Goal: Task Accomplishment & Management: Use online tool/utility

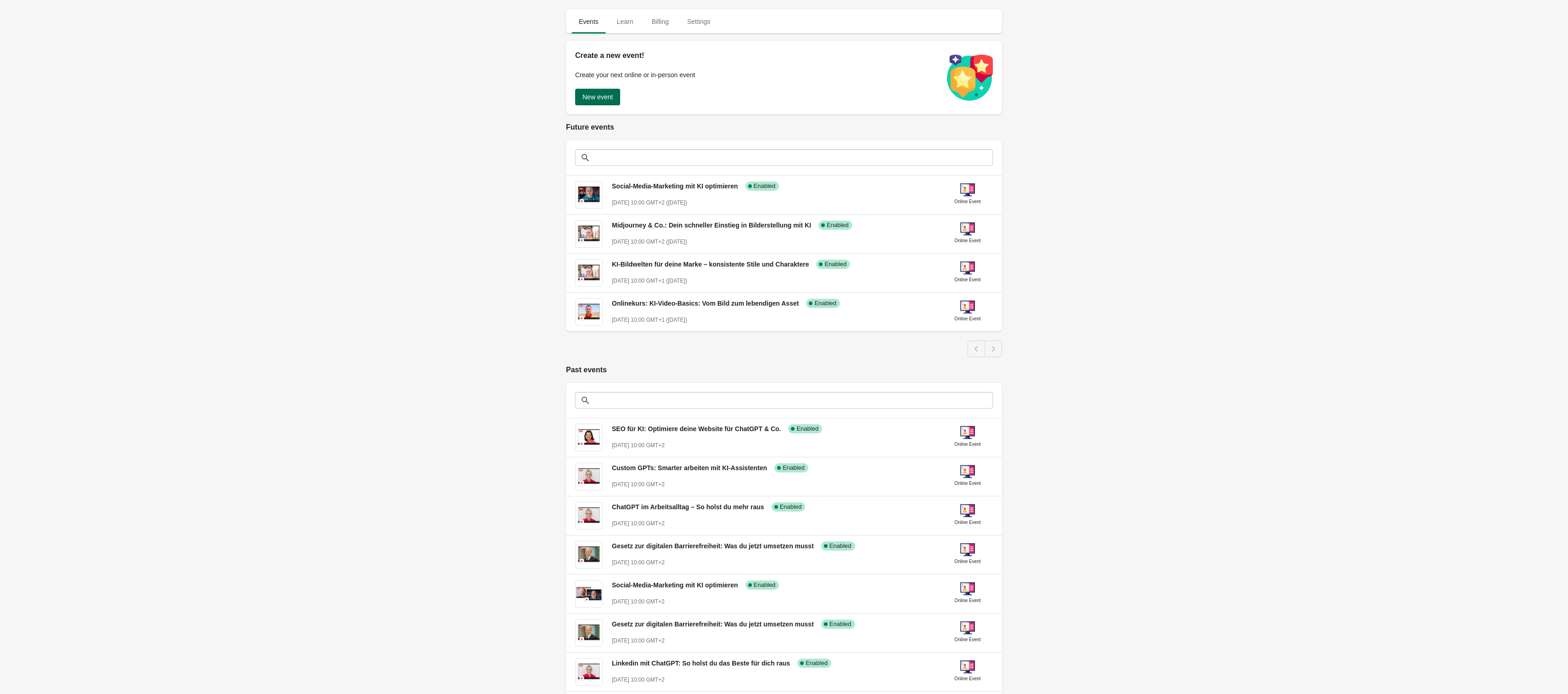
click at [613, 101] on button "New event" at bounding box center [597, 97] width 45 height 16
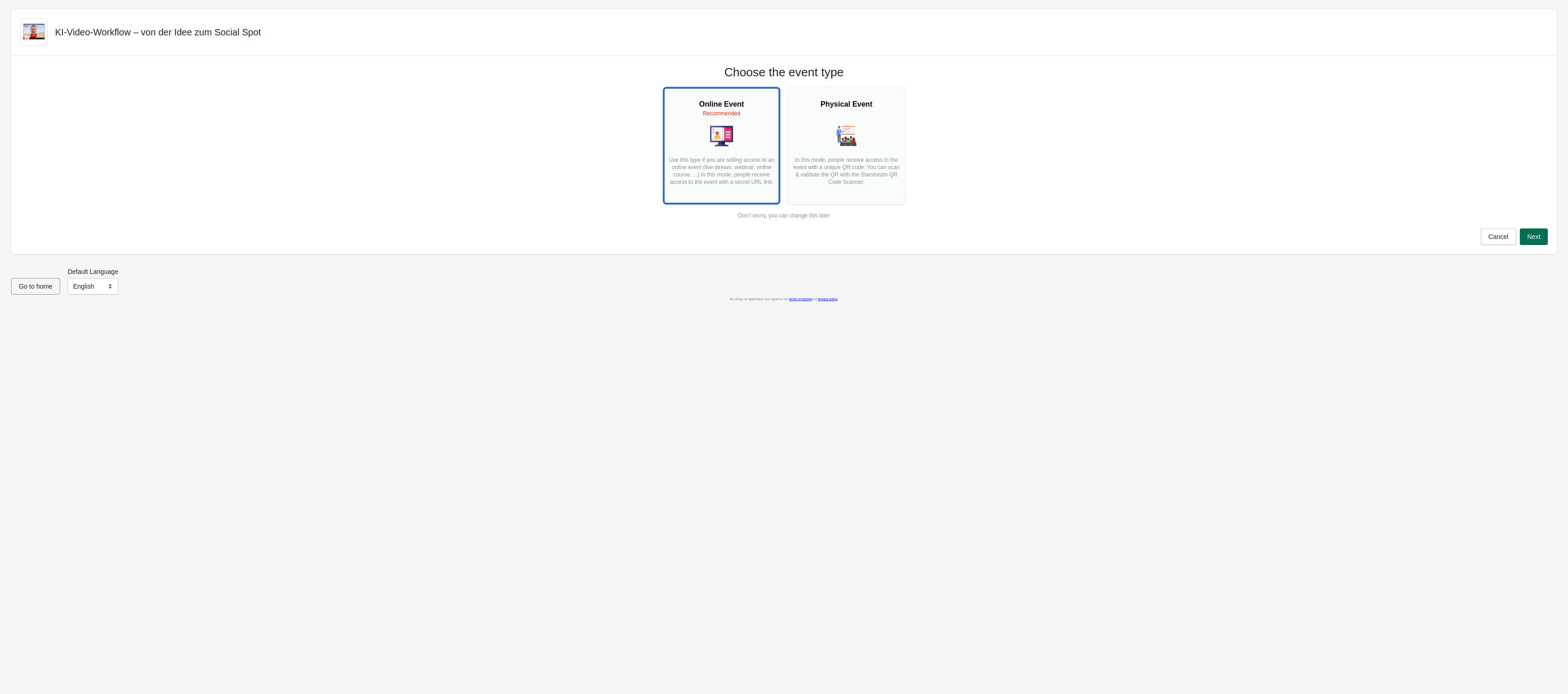
click at [1537, 238] on span "Next" at bounding box center [1534, 236] width 14 height 7
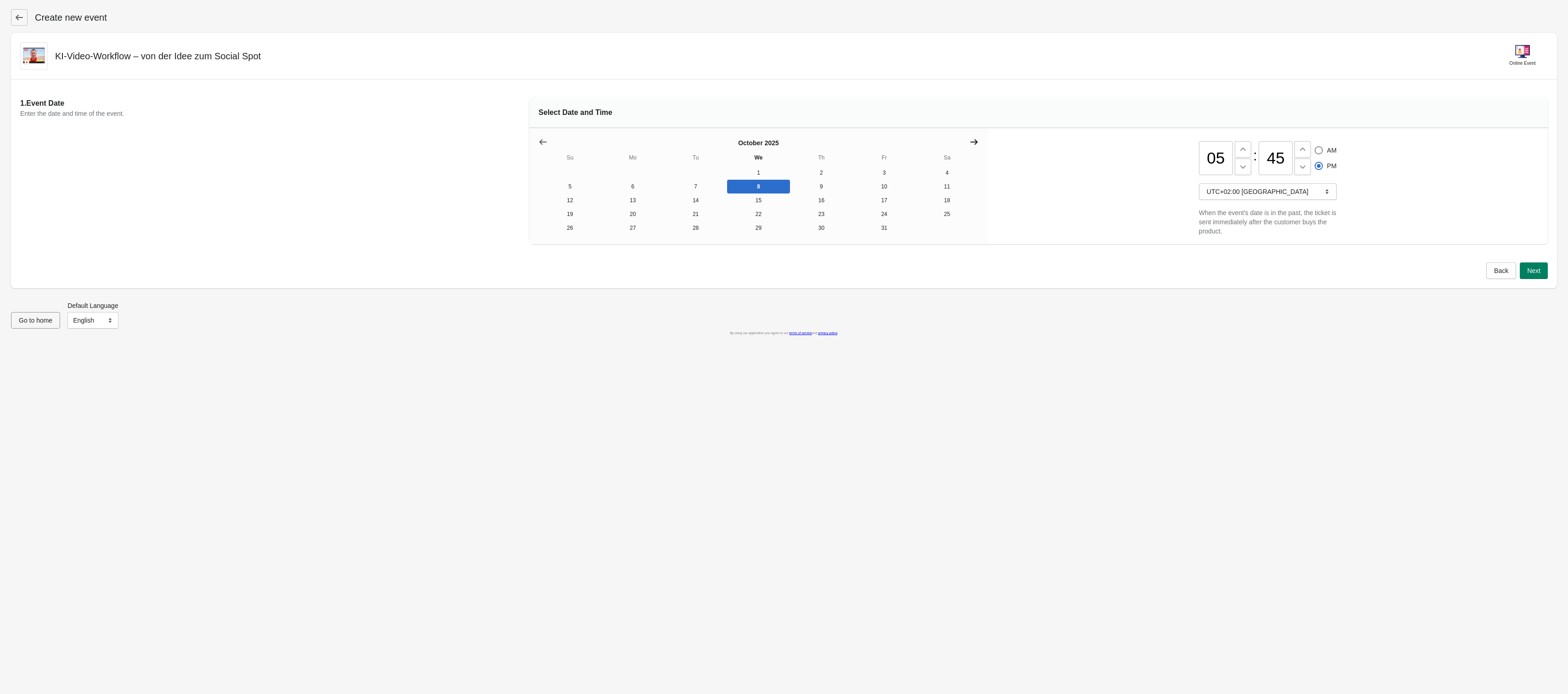
click at [980, 141] on button "Show next month, November 2025" at bounding box center [974, 142] width 16 height 16
click at [833, 235] on td at bounding box center [821, 242] width 63 height 14
click at [825, 229] on button "27" at bounding box center [821, 227] width 63 height 14
click at [1207, 161] on input "05" at bounding box center [1216, 162] width 34 height 34
click at [1217, 166] on input "05" at bounding box center [1216, 162] width 34 height 34
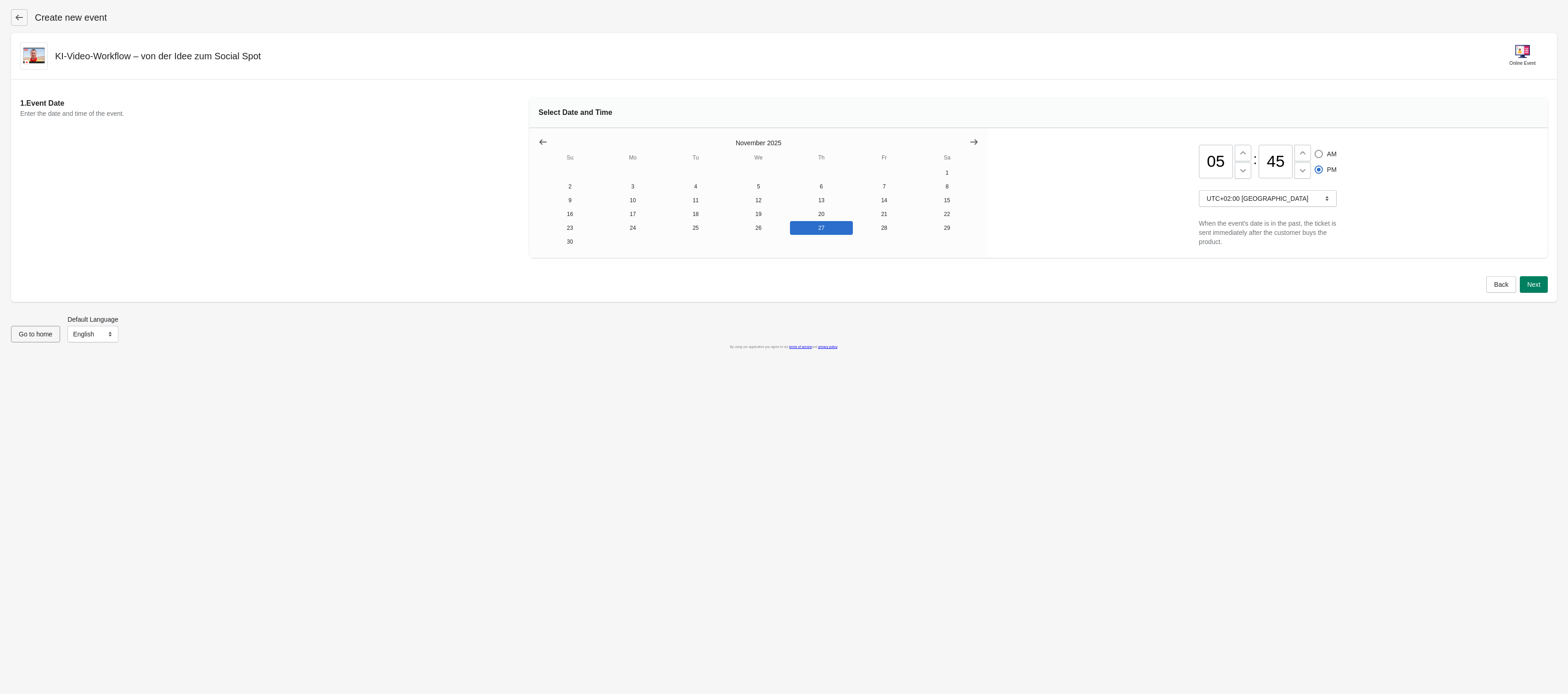
click at [1217, 166] on input "05" at bounding box center [1216, 162] width 34 height 34
type input "10"
radio input "true"
radio input "false"
click at [1276, 160] on input "45" at bounding box center [1275, 162] width 34 height 34
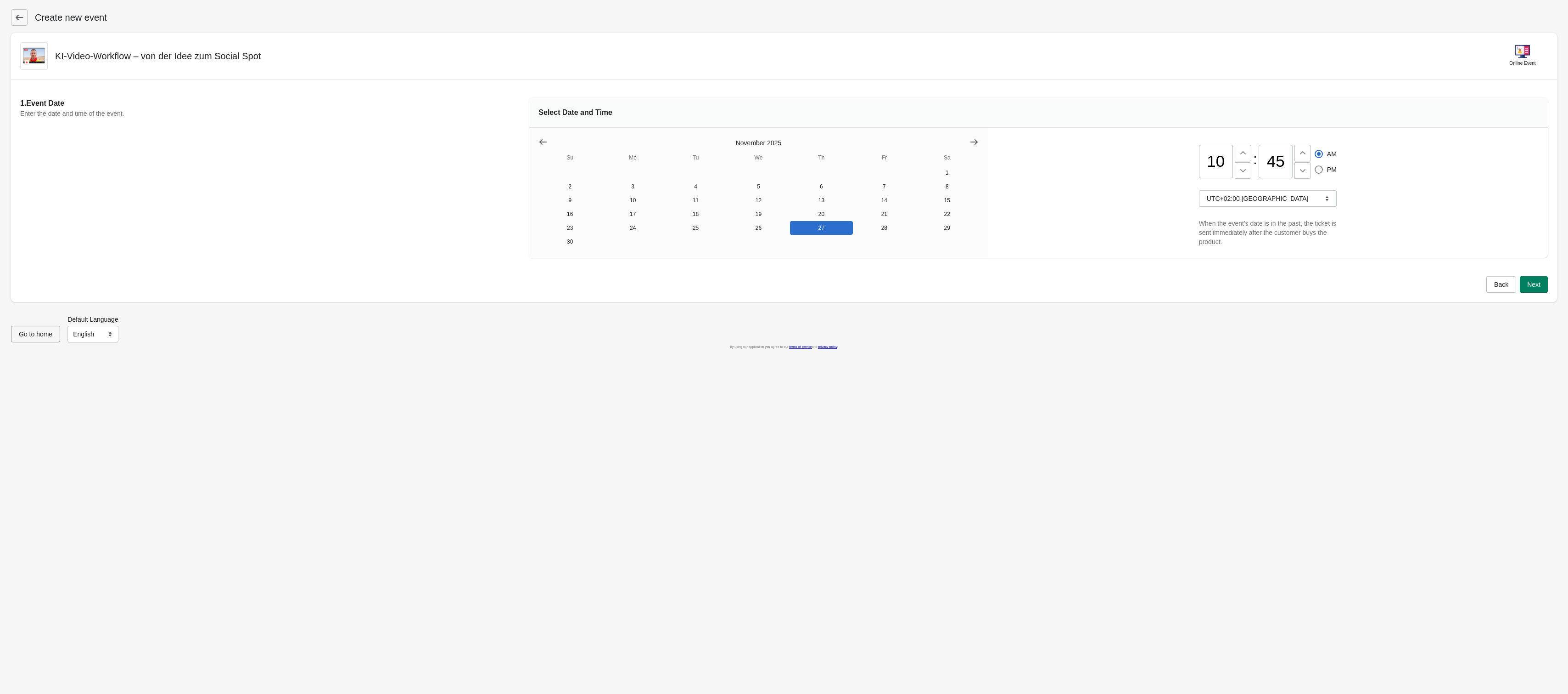
type input "5"
type input "00"
click at [1536, 284] on span "Next" at bounding box center [1534, 284] width 14 height 7
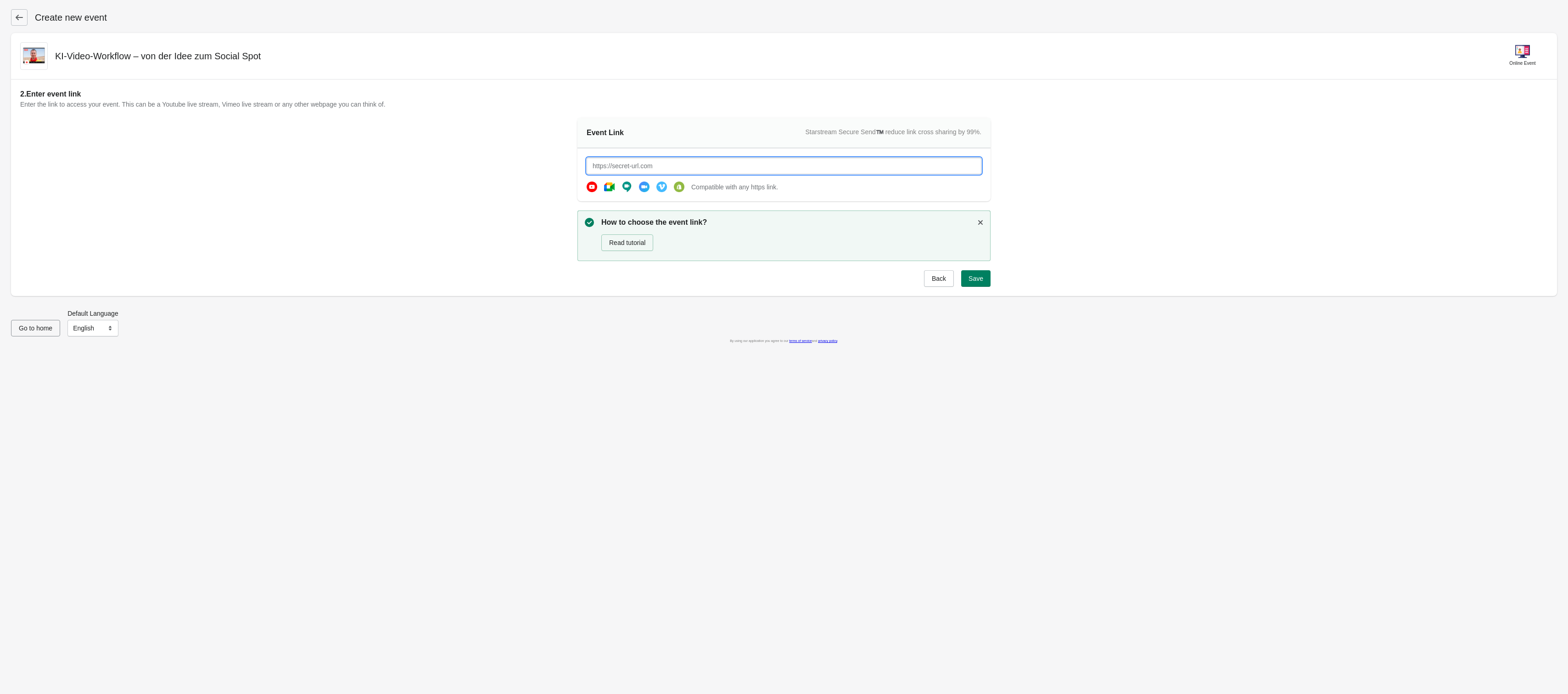
click at [638, 164] on input "text" at bounding box center [784, 166] width 395 height 16
paste input "[URL][DOMAIN_NAME]"
type input "[URL][DOMAIN_NAME]"
click at [984, 280] on button "Save" at bounding box center [976, 278] width 29 height 16
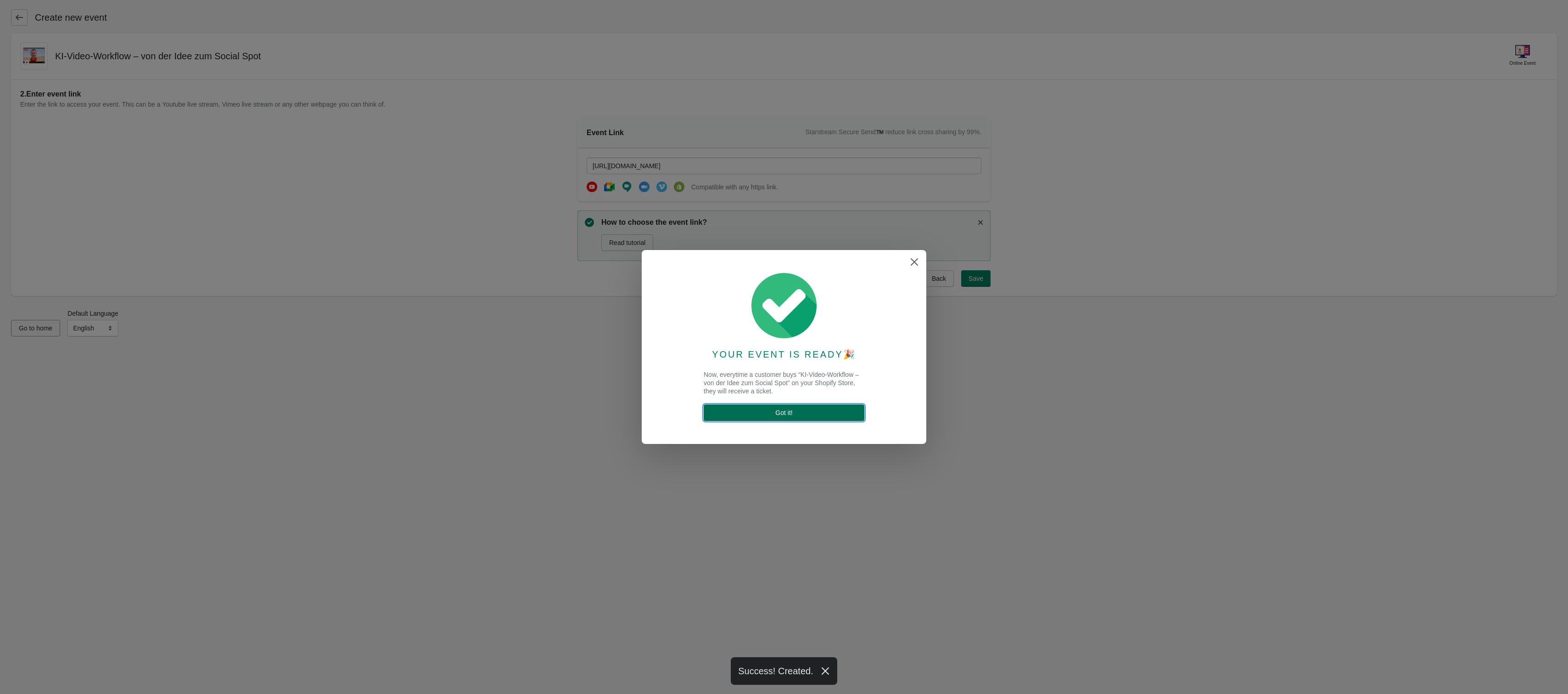
click at [844, 416] on button "Got it !" at bounding box center [784, 412] width 161 height 16
select select "US"
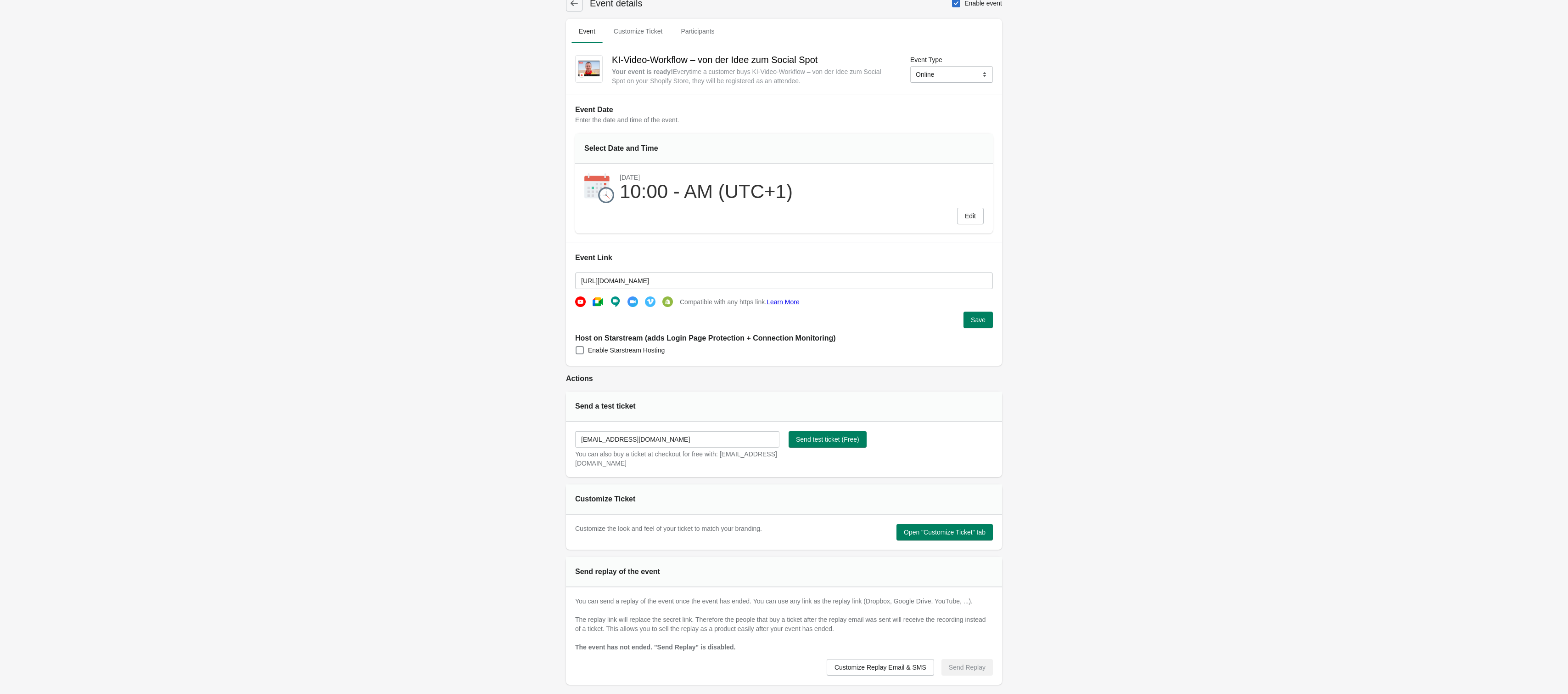
scroll to position [15, 0]
click at [642, 22] on span "Customize Ticket" at bounding box center [638, 30] width 64 height 16
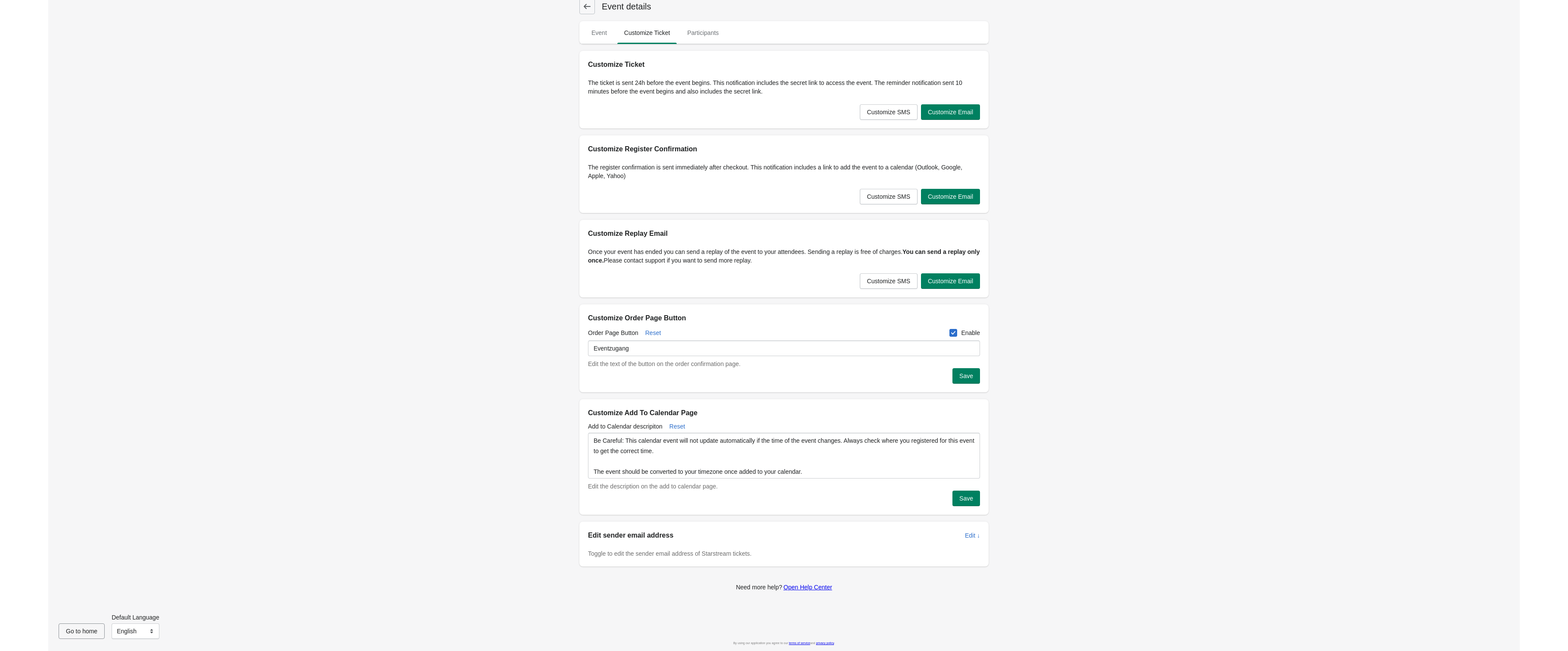
scroll to position [0, 0]
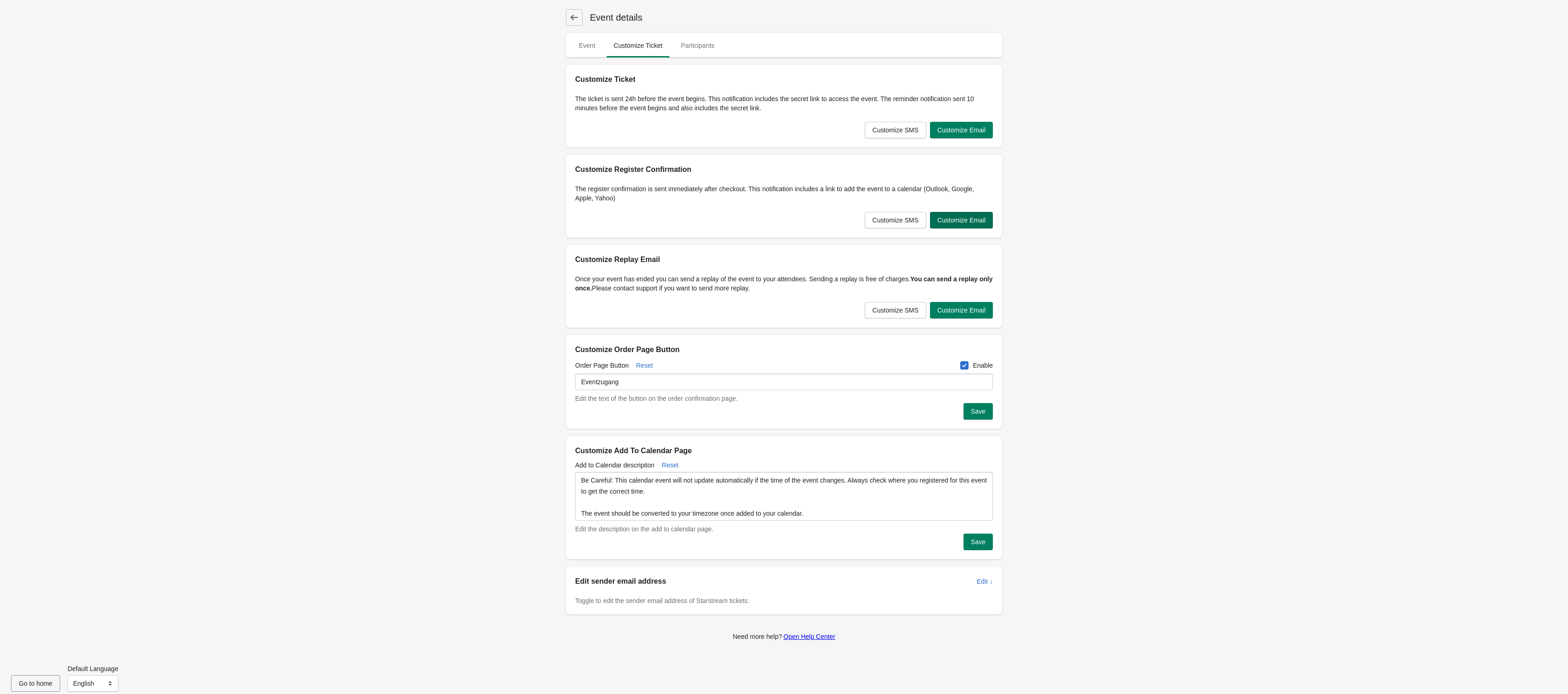
click at [983, 217] on span "Customize Email" at bounding box center [961, 219] width 48 height 7
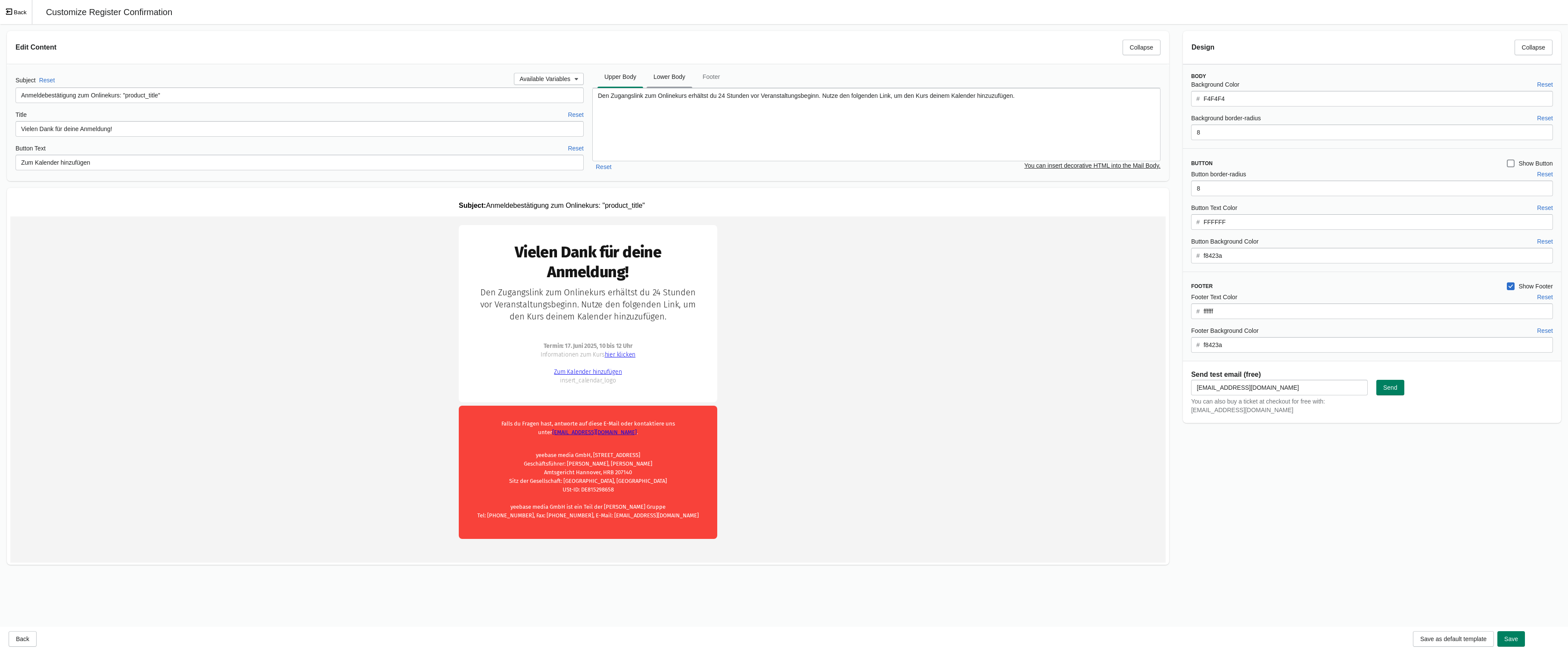
click at [673, 76] on span "Lower Body" at bounding box center [669, 76] width 46 height 15
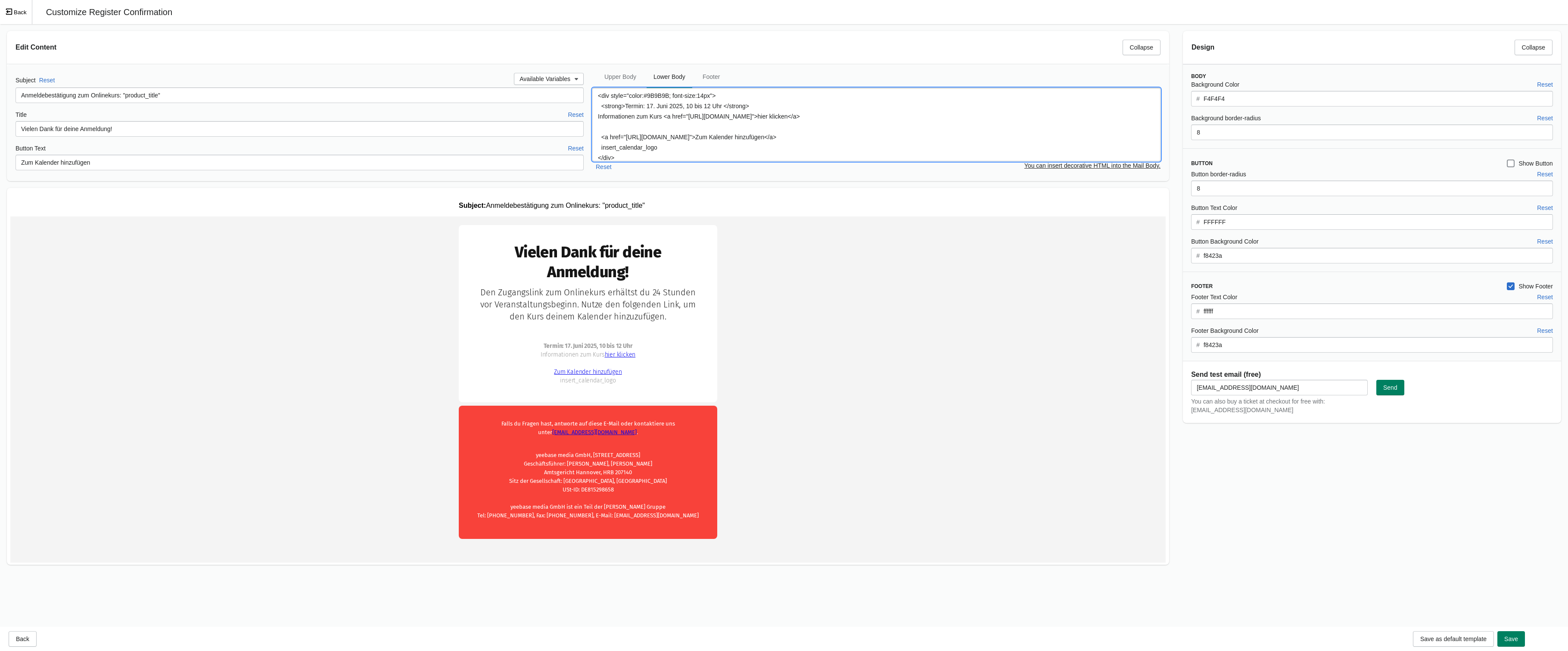
drag, startPoint x: 650, startPoint y: 107, endPoint x: 668, endPoint y: 108, distance: 18.0
click at [668, 108] on textarea "<div style="color:#9B9B9B; font-size:14px"> <strong>Termin: 17. Juni 2025, 10 b…" at bounding box center [876, 124] width 568 height 73
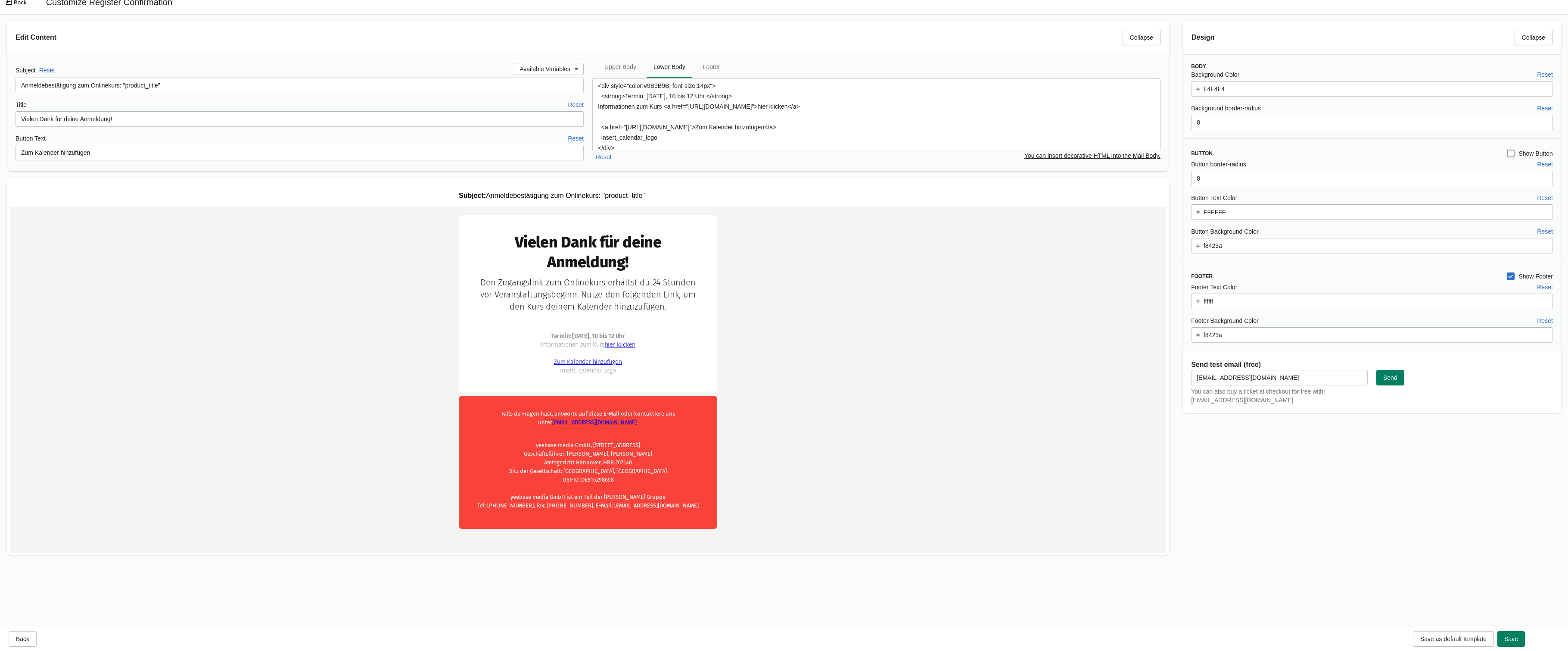
click at [883, 377] on td "Vielen Dank für deine Anmeldung! hier klicken" at bounding box center [588, 378] width 1155 height 343
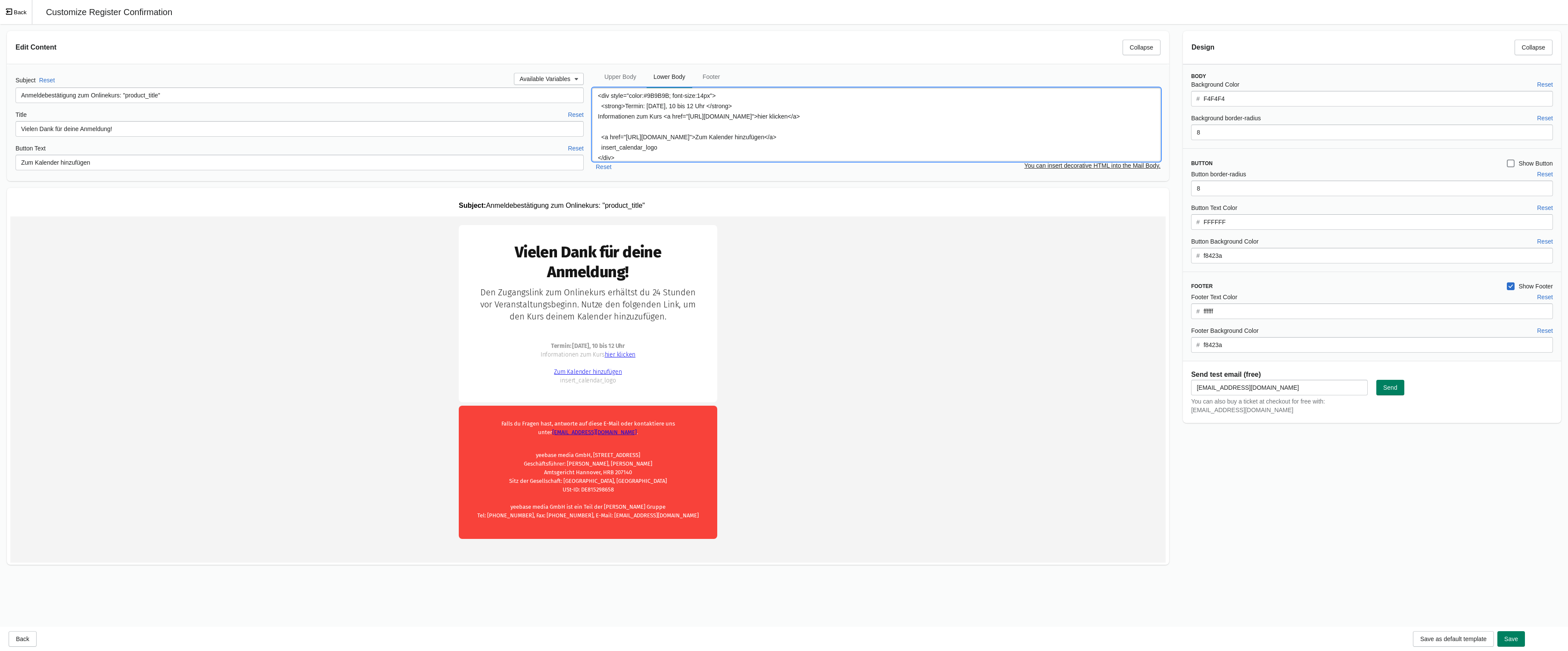
drag, startPoint x: 693, startPoint y: 117, endPoint x: 839, endPoint y: 122, distance: 146.1
click at [839, 122] on textarea "<div style="color:#9B9B9B; font-size:14px"> <strong>Termin: [DATE], 10 bis 12 U…" at bounding box center [876, 124] width 568 height 73
paste textarea "onlinekurs-ki-video-workflow"
click at [684, 153] on textarea "<div style="color:#9B9B9B; font-size:14px"> <strong>Termin: [DATE], 10 bis 12 U…" at bounding box center [876, 124] width 568 height 73
drag, startPoint x: 627, startPoint y: 135, endPoint x: 971, endPoint y: 121, distance: 344.3
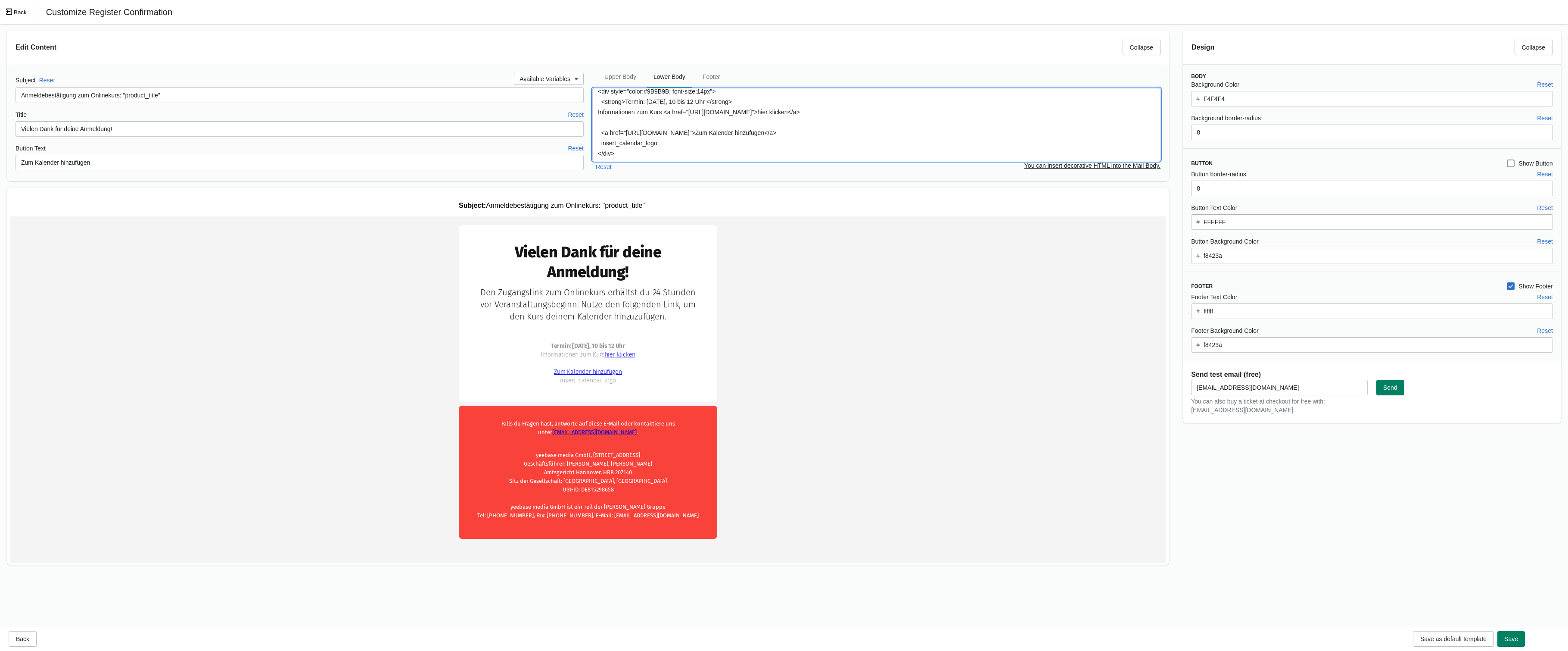
click at [971, 121] on textarea "<div style="color:#9B9B9B; font-size:14px"> <strong>Termin: [DATE], 10 bis 12 U…" at bounding box center [876, 124] width 568 height 73
paste textarea "KI-Video-Advanced.ics?v=1759938130"
type textarea "<div style="color:#9B9B9B; font-size:14px"> <strong>Termin: [DATE], 10 bis 12 U…"
click at [871, 344] on td "Vielen Dank für deine Anmeldung! hier klicken" at bounding box center [588, 387] width 1155 height 343
click at [1471, 639] on span "Save" at bounding box center [1511, 638] width 14 height 7
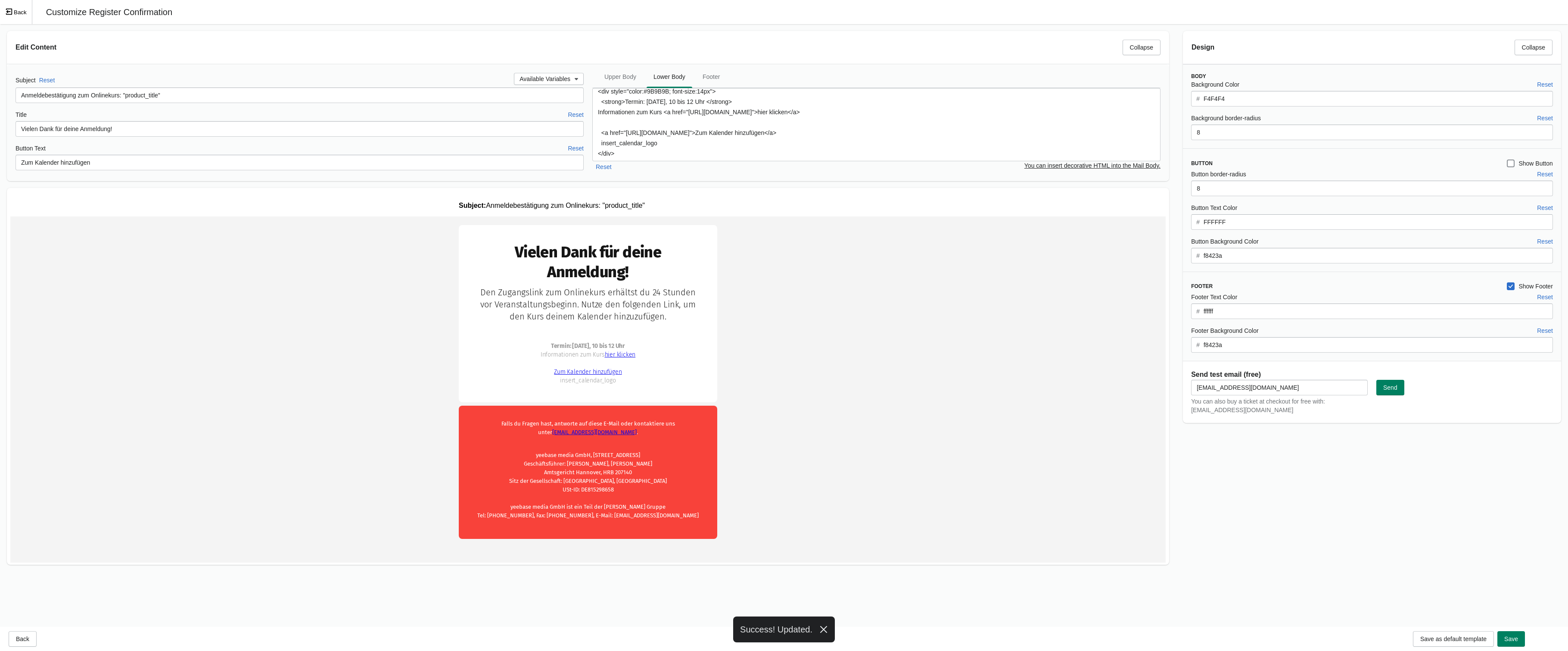
click at [13, 14] on icon "Exit fullscreen mode" at bounding box center [9, 12] width 8 height 8
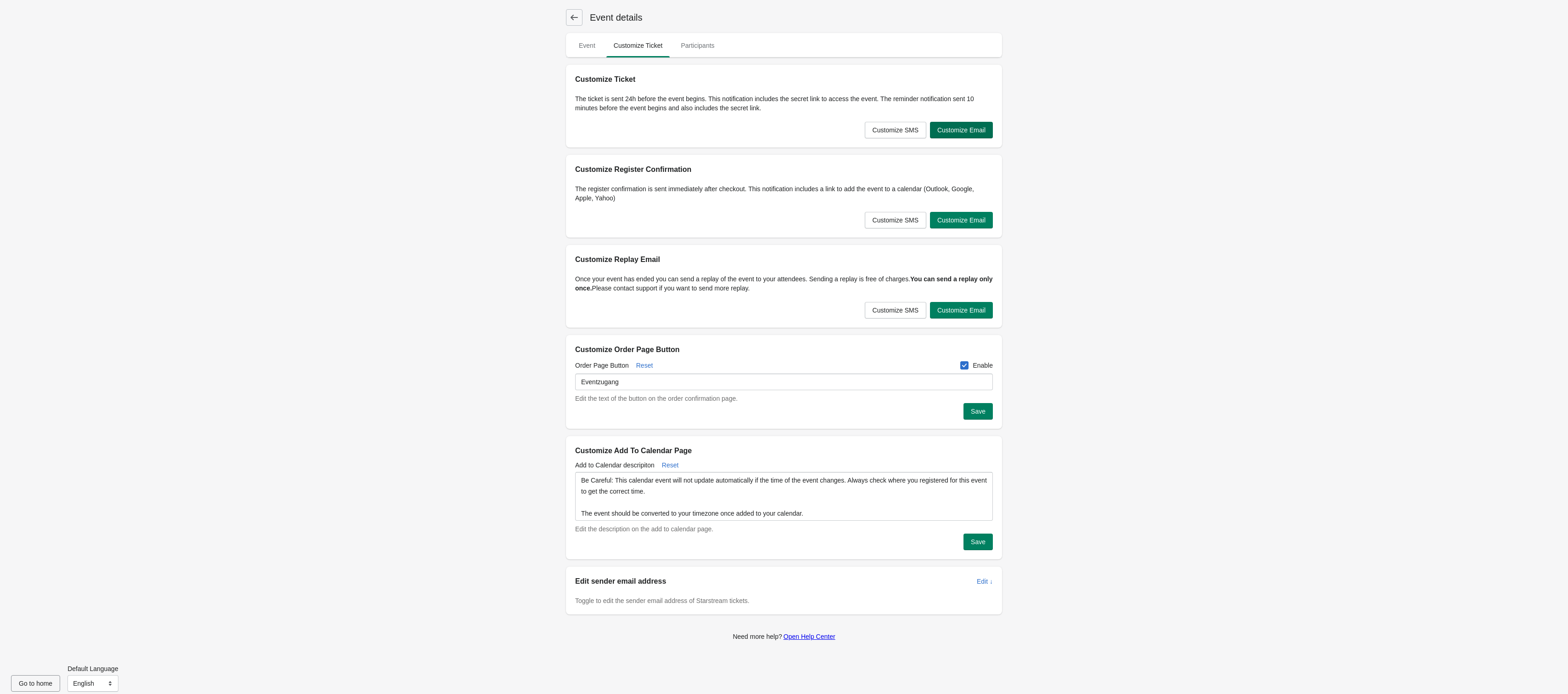
click at [968, 131] on span "Customize Email" at bounding box center [961, 130] width 48 height 7
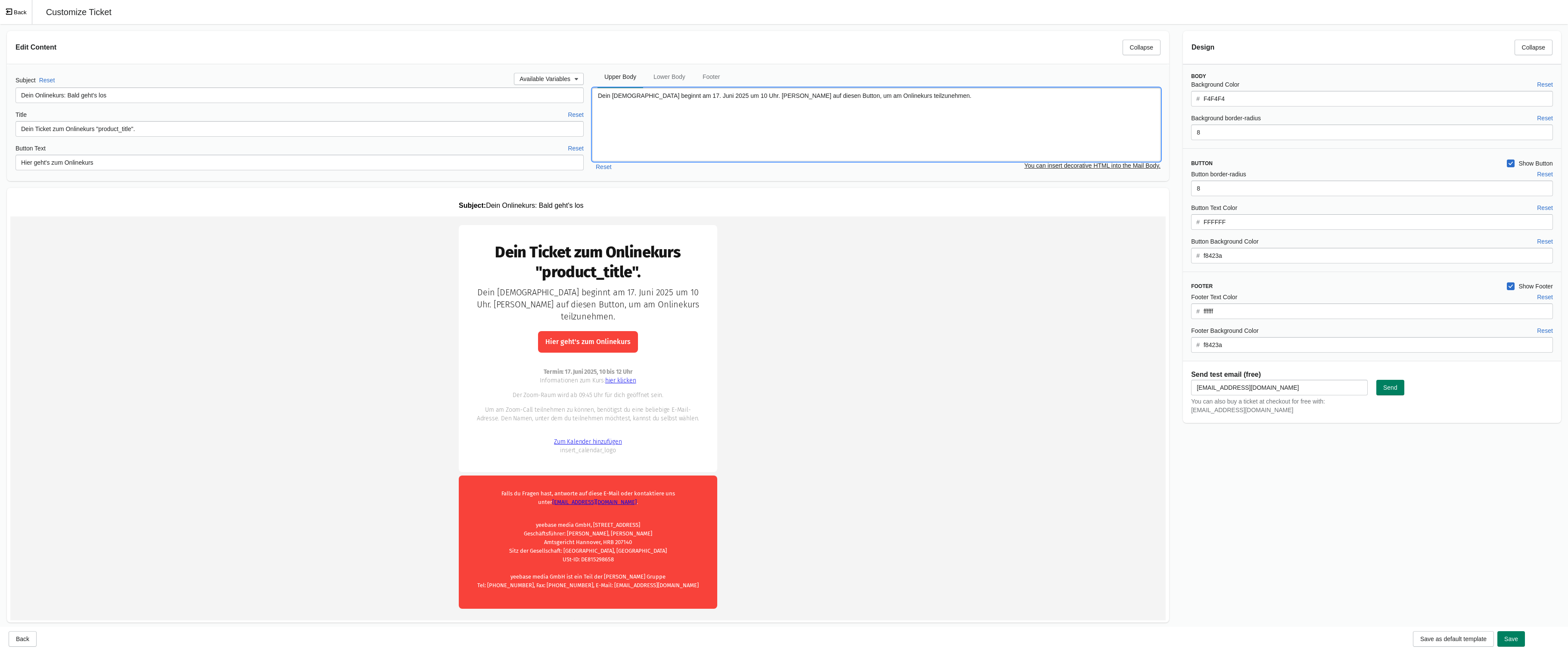
click at [665, 98] on textarea "Dein [DEMOGRAPHIC_DATA] beginnt am 17. Juni 2025 um 10 Uhr. [PERSON_NAME] auf d…" at bounding box center [876, 124] width 568 height 73
click at [659, 97] on textarea "Dein [DEMOGRAPHIC_DATA] beginnt am 17. Juni 2025 um 10 Uhr. [PERSON_NAME] auf d…" at bounding box center [876, 124] width 568 height 73
click at [662, 97] on textarea "Dein [DEMOGRAPHIC_DATA] beginnt am 17. Juni 2025 um 10 Uhr. [PERSON_NAME] auf d…" at bounding box center [876, 124] width 568 height 73
click at [669, 96] on textarea "Dein Kurs beginnt am 27. Juni 2025 um 10 Uhr. [PERSON_NAME] auf diesen Button, …" at bounding box center [876, 124] width 568 height 73
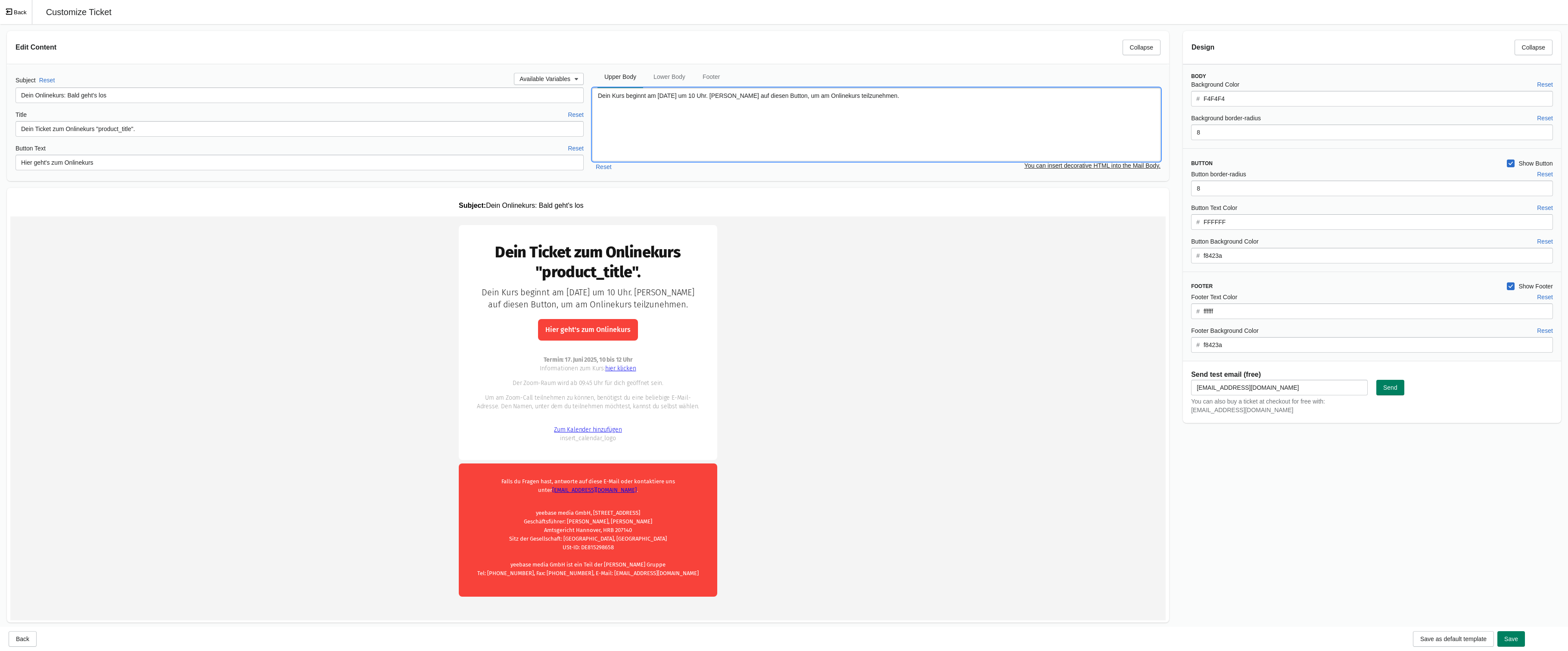
scroll to position [2, 0]
type textarea "Dein Kurs beginnt am [DATE] um 10 Uhr. [PERSON_NAME] auf diesen Button, um am O…"
click at [674, 79] on span "Lower Body" at bounding box center [669, 74] width 46 height 15
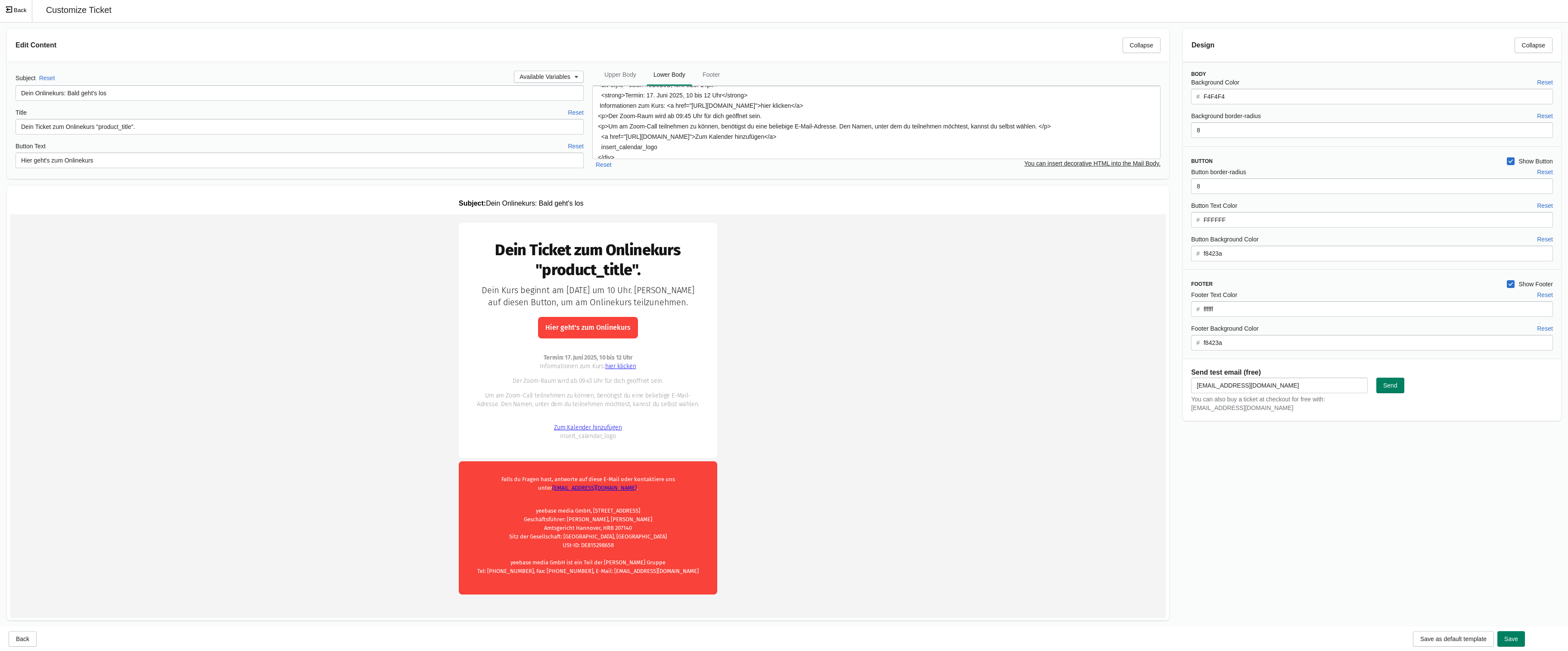
scroll to position [0, 0]
drag, startPoint x: 695, startPoint y: 116, endPoint x: 844, endPoint y: 113, distance: 149.0
click at [844, 113] on textarea "<div style="color: #9B9B9B; font-size: 14px"> <strong>Termin: 17. Juni 2025, 10…" at bounding box center [876, 122] width 568 height 73
click at [715, 126] on textarea "<div style="color: #9B9B9B; font-size: 14px"> <strong>Termin: 17. Juni 2025, 10…" at bounding box center [876, 122] width 568 height 73
drag, startPoint x: 698, startPoint y: 117, endPoint x: 842, endPoint y: 111, distance: 144.1
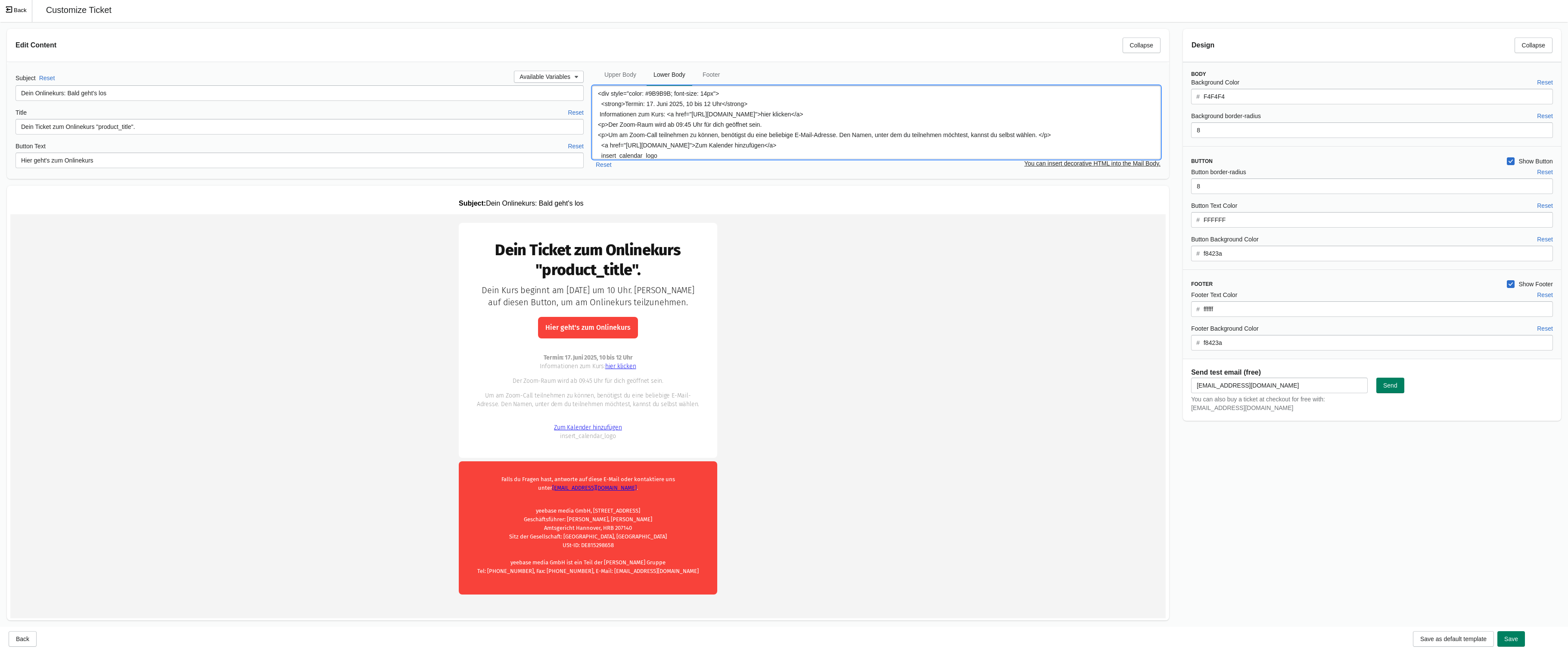
click at [842, 111] on textarea "<div style="color: #9B9B9B; font-size: 14px"> <strong>Termin: 17. Juni 2025, 10…" at bounding box center [876, 122] width 568 height 73
paste textarea "[URL][DOMAIN_NAME]"
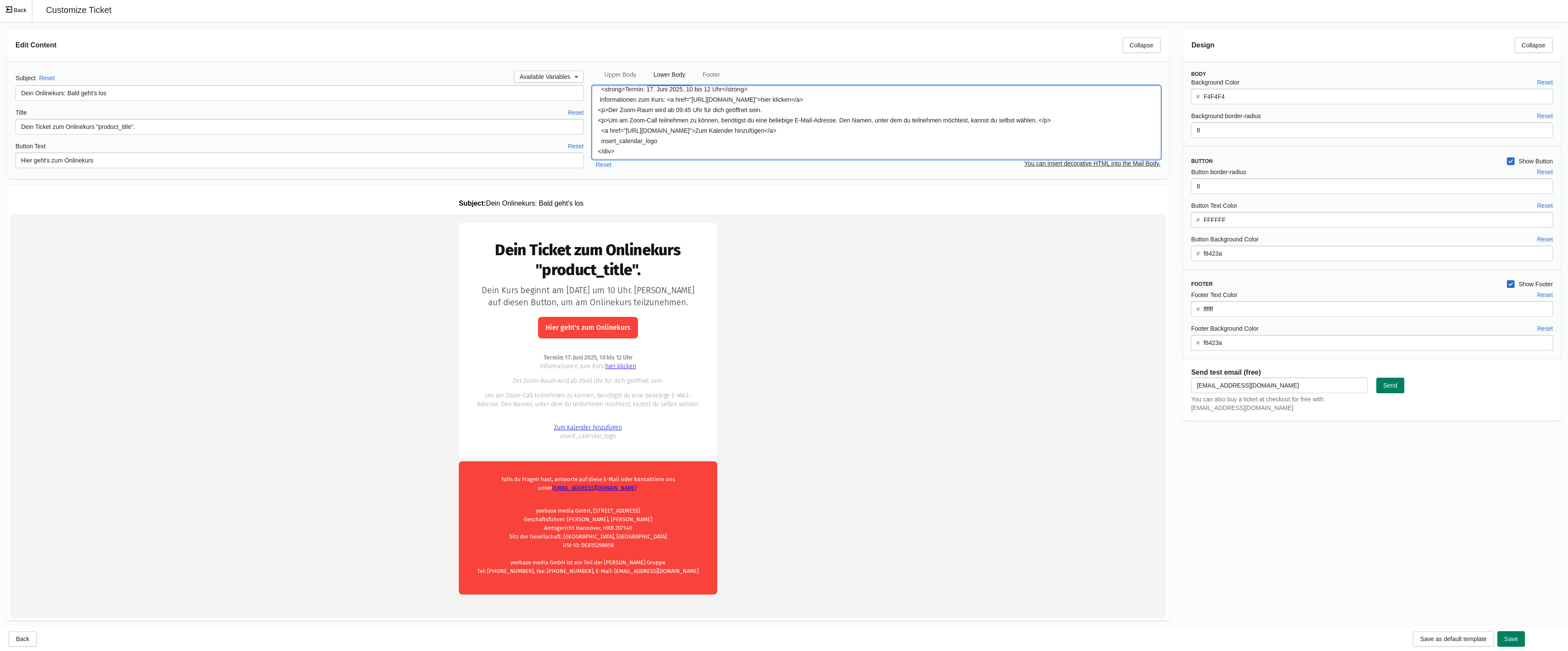
drag, startPoint x: 629, startPoint y: 136, endPoint x: 1016, endPoint y: 119, distance: 387.4
click at [1016, 119] on textarea "<div style="color: #9B9B9B; font-size: 14px"> <strong>Termin: 17. Juni 2025, 10…" at bounding box center [876, 122] width 568 height 73
paste textarea "[URL][DOMAIN_NAME]"
type textarea "<div style="color: #9B9B9B; font-size: 14px"> <strong>Termin: 17. Juni 2025, 10…"
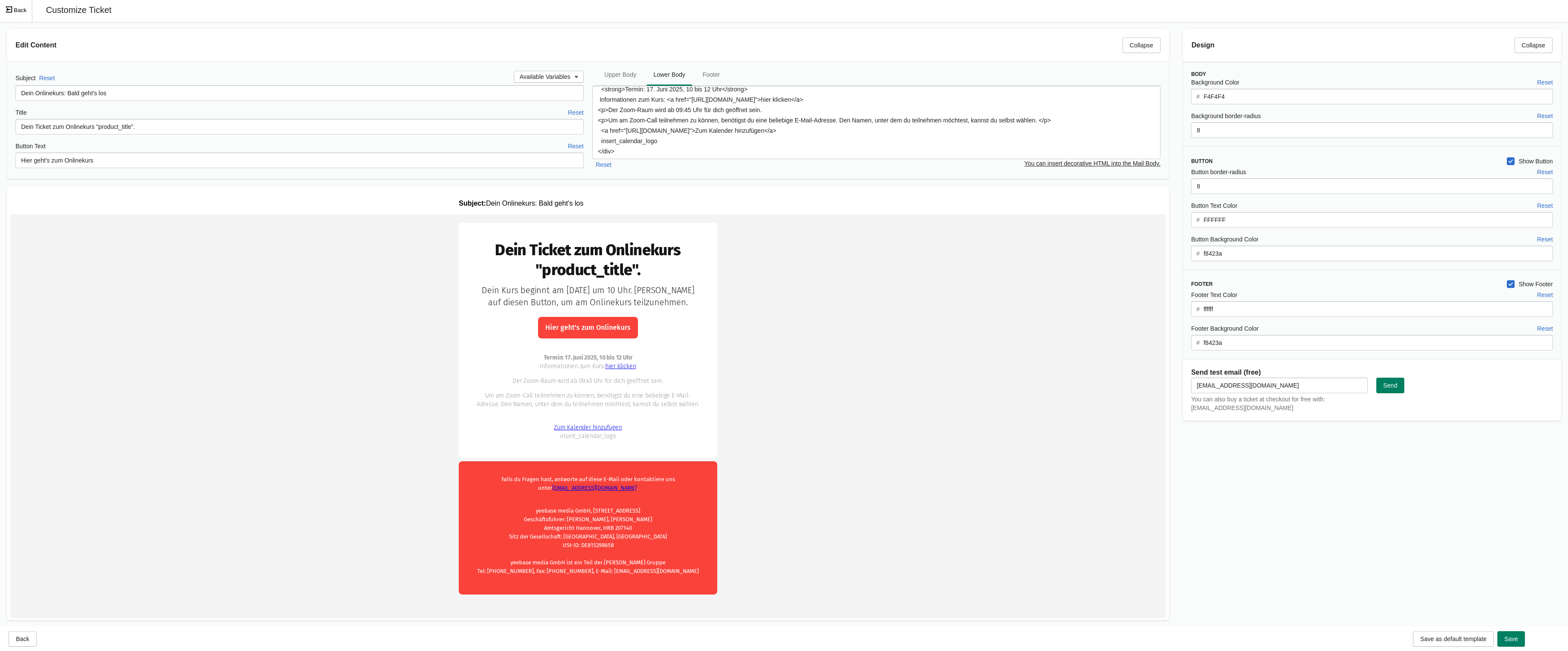
click at [1023, 313] on td "Dein Ticket zum Onlinekurs "product_title"." at bounding box center [588, 415] width 1155 height 401
click at [638, 78] on span "Upper Body" at bounding box center [620, 74] width 46 height 15
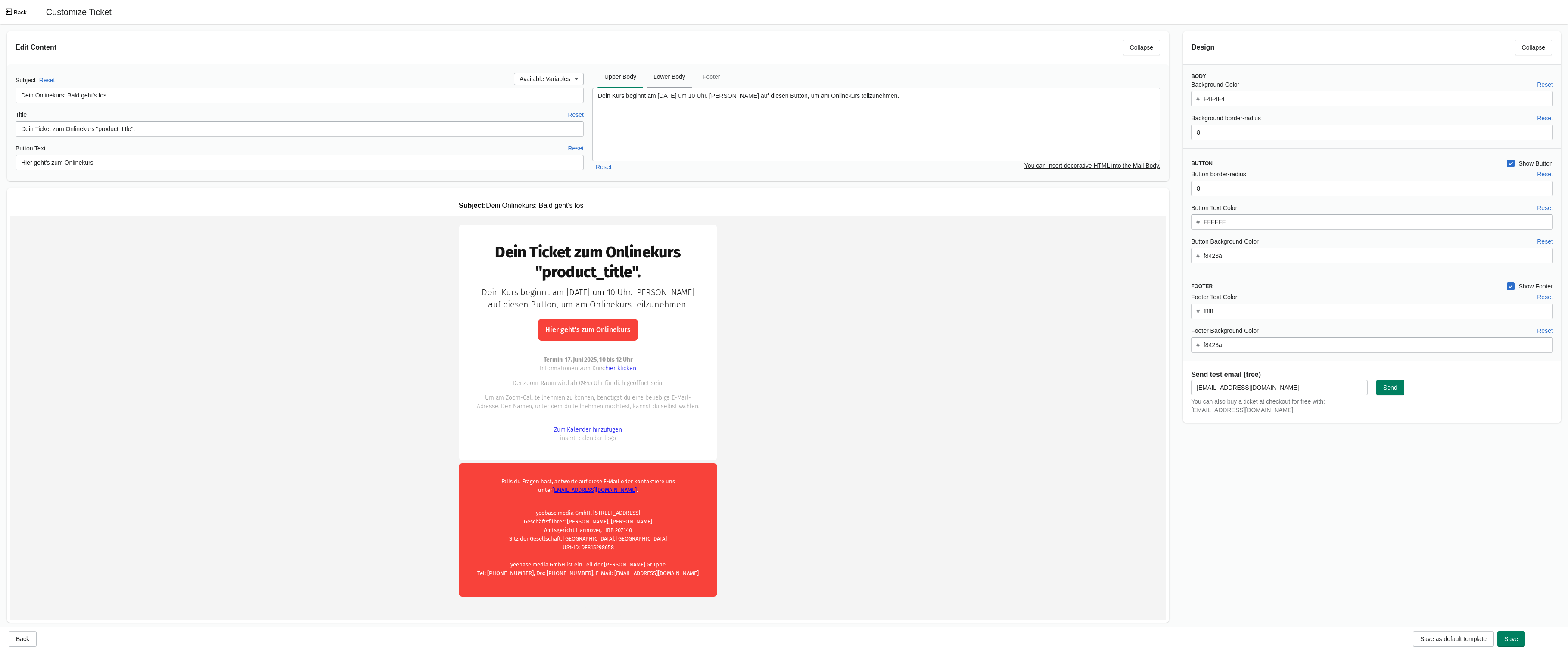
click at [664, 72] on span "Lower Body" at bounding box center [669, 76] width 46 height 15
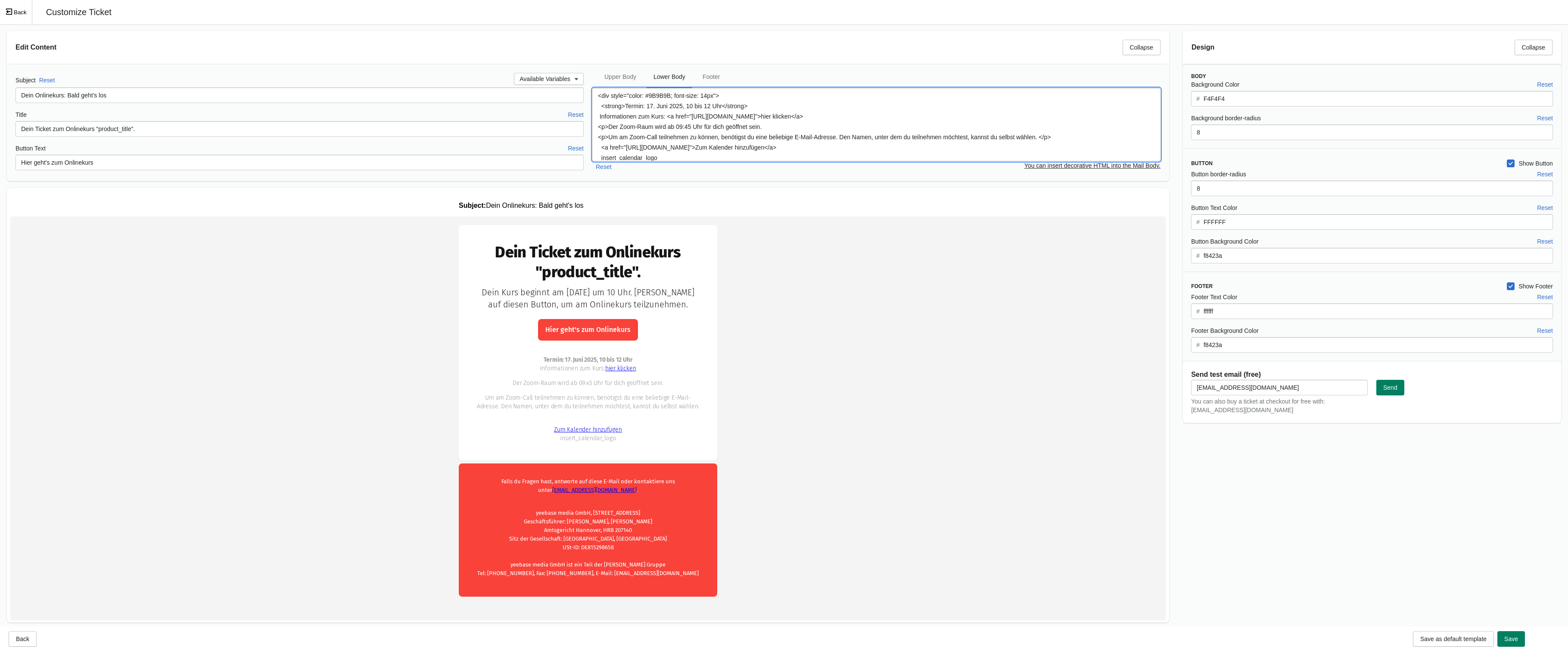
click at [650, 107] on textarea "<div style="color: #9B9B9B; font-size: 14px"> <strong>Termin: 17. Juni 2025, 10…" at bounding box center [876, 124] width 568 height 73
click at [664, 105] on textarea "<div style="color: #9B9B9B; font-size: 14px"> <strong>Termin: 27. Juni 2025, 10…" at bounding box center [876, 124] width 568 height 73
type textarea "<div style="color: #9B9B9B; font-size: 14px"> <strong>Termin: [DATE], 10 bis 12…"
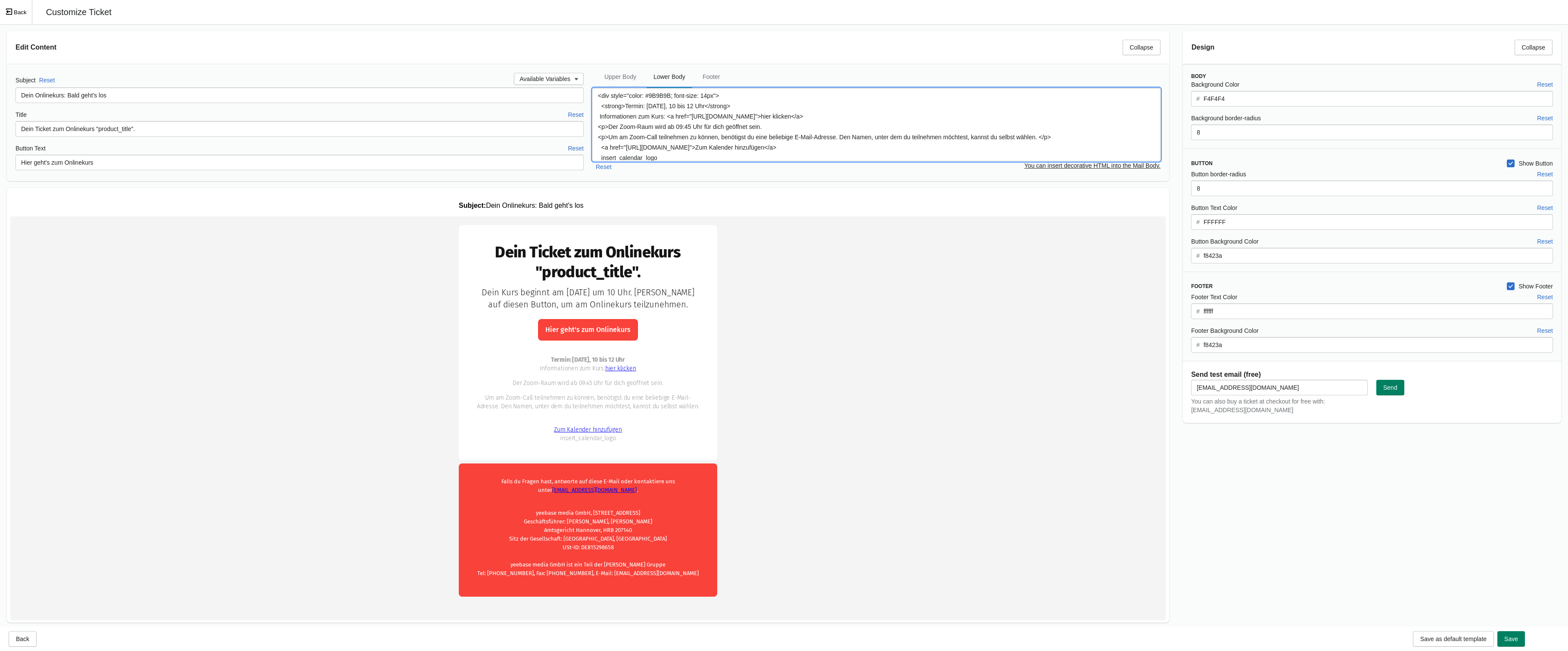
click at [991, 459] on td "Dein Ticket zum Onlinekurs "product_title"." at bounding box center [588, 417] width 1155 height 401
click at [654, 107] on textarea "<div style="color: #9B9B9B; font-size: 14px"> <strong>Termin: [DATE], 10 bis 12…" at bounding box center [876, 124] width 568 height 73
click at [659, 105] on textarea "<div style="color: #9B9B9B; font-size: 14px"> <strong>Termin: [DATE], 10 bis 12…" at bounding box center [876, 124] width 568 height 73
click at [792, 319] on td "Dein Ticket zum Onlinekurs "product_title"." at bounding box center [588, 417] width 1155 height 401
click at [939, 439] on td "Dein Ticket zum Onlinekurs "product_title"." at bounding box center [588, 417] width 1155 height 401
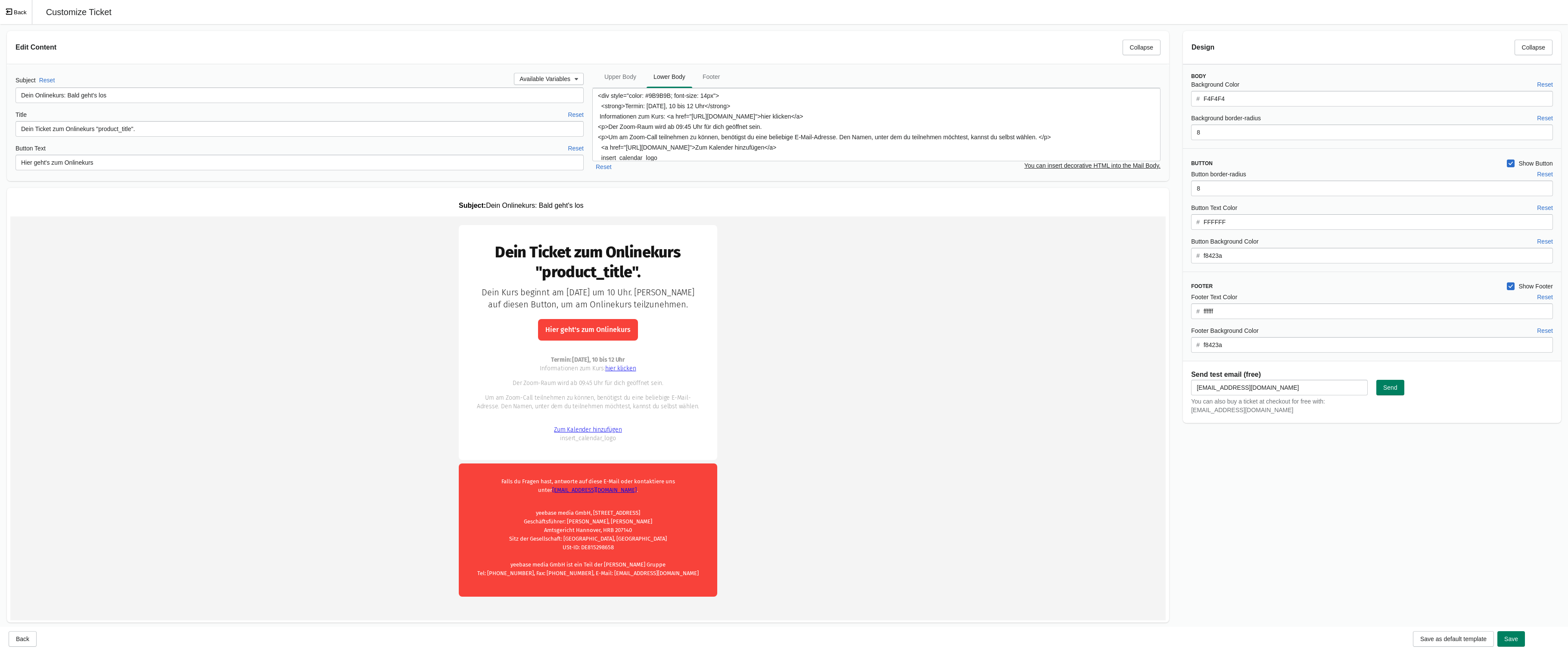
click at [0, 0] on lt-div "Schließen" at bounding box center [0, 0] width 0 height 0
click at [970, 365] on td "Dein Ticket zum Onlinekurs "product_title"." at bounding box center [588, 417] width 1155 height 401
click at [1471, 638] on span "Save" at bounding box center [1511, 638] width 14 height 7
click at [1471, 640] on span "Save" at bounding box center [1511, 638] width 14 height 7
click at [278, 304] on td "Dein Ticket zum Onlinekurs "product_title"." at bounding box center [588, 417] width 1155 height 401
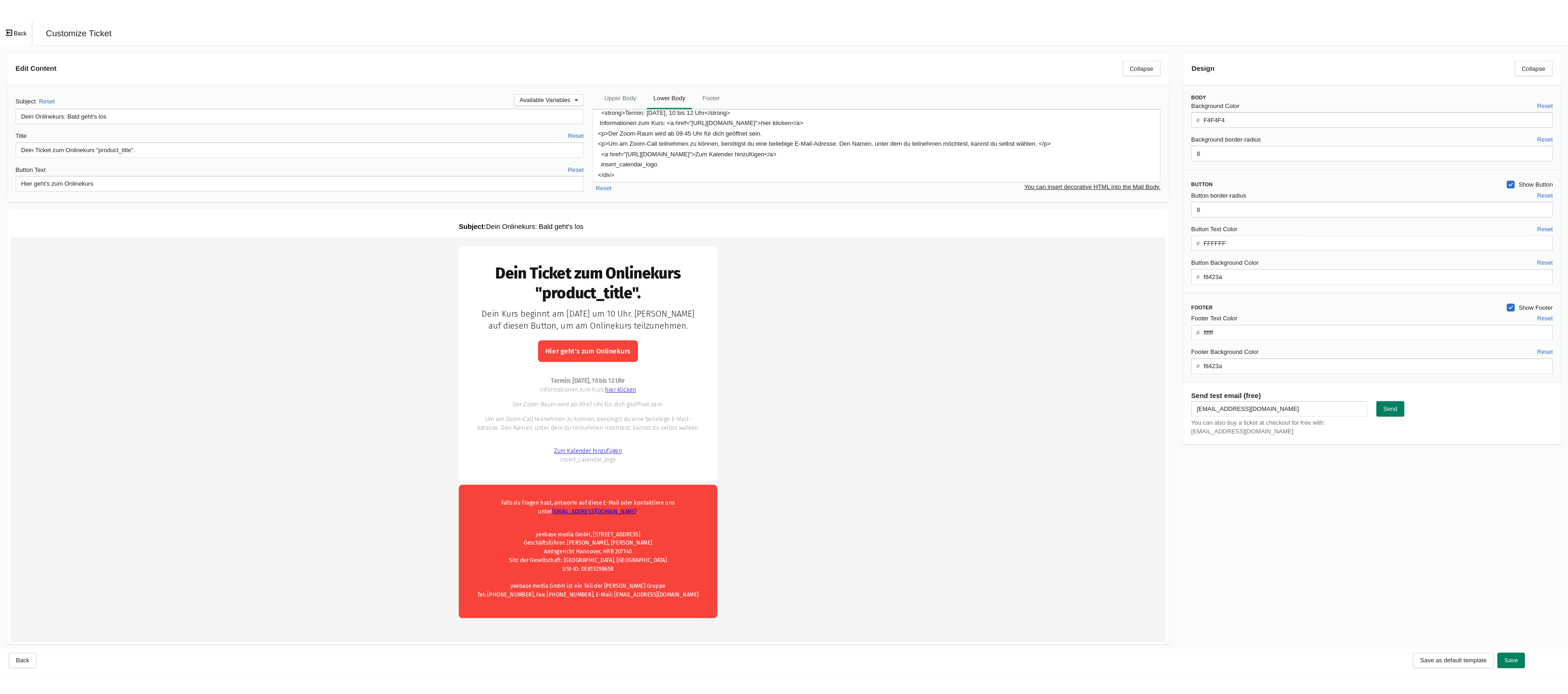
scroll to position [26, 0]
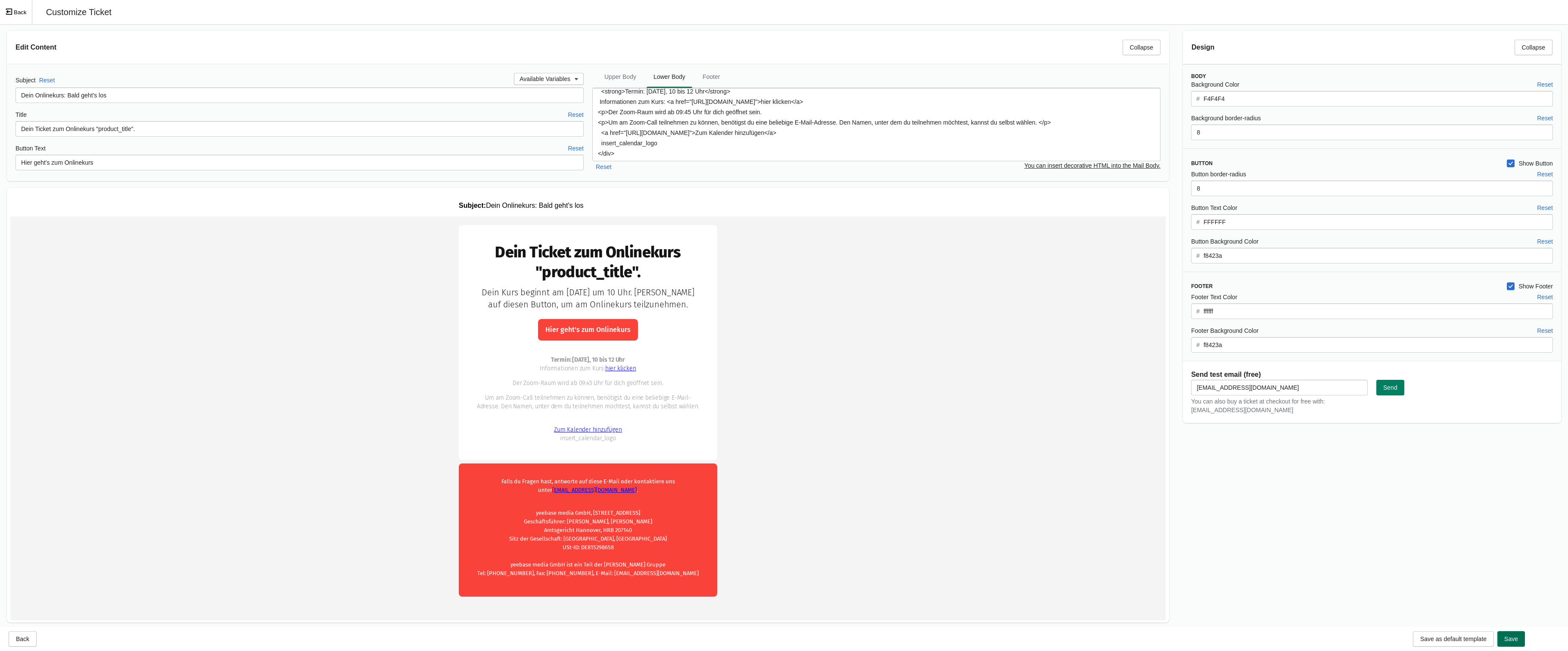
click at [1471, 638] on span "Save" at bounding box center [1511, 638] width 14 height 7
click at [1471, 636] on span "Save" at bounding box center [1511, 638] width 14 height 7
click at [303, 300] on td "Dein Ticket zum Onlinekurs "product_title"." at bounding box center [588, 417] width 1155 height 401
click at [16, 9] on button "Back" at bounding box center [16, 12] width 32 height 24
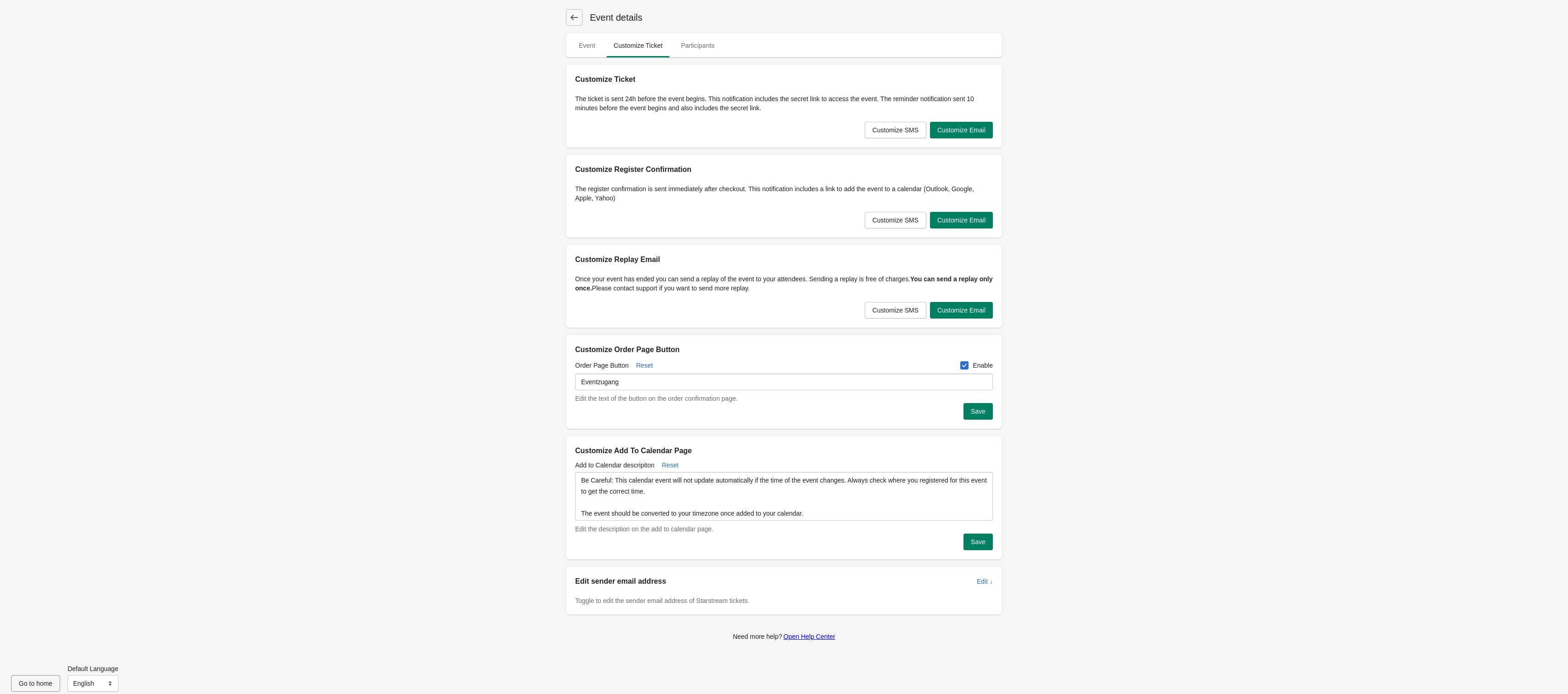
click at [299, 482] on div "Event details Event Customize Ticket Participants Event Customize Ticket Partic…" at bounding box center [784, 352] width 1568 height 704
